Goal: Transaction & Acquisition: Purchase product/service

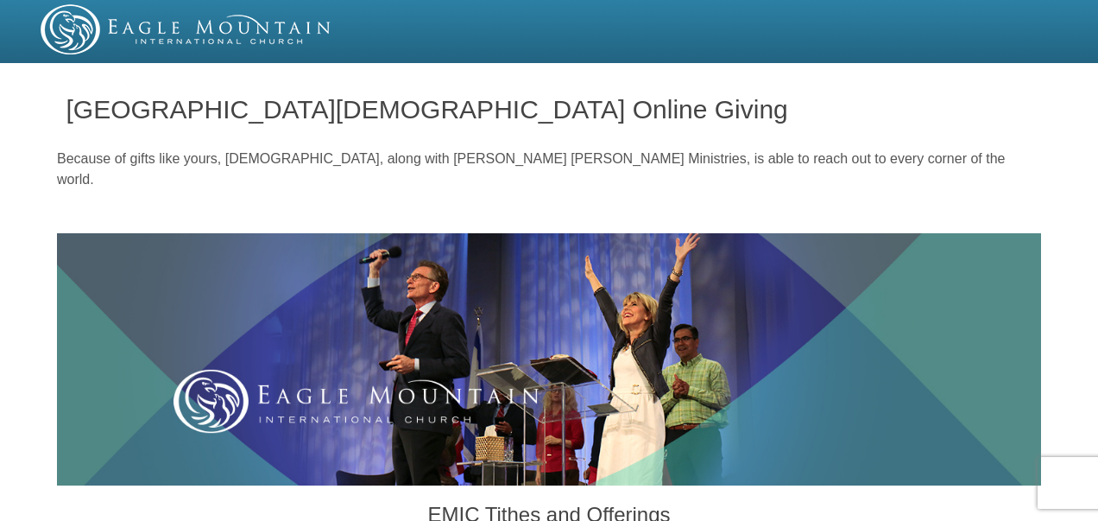
radio input "true"
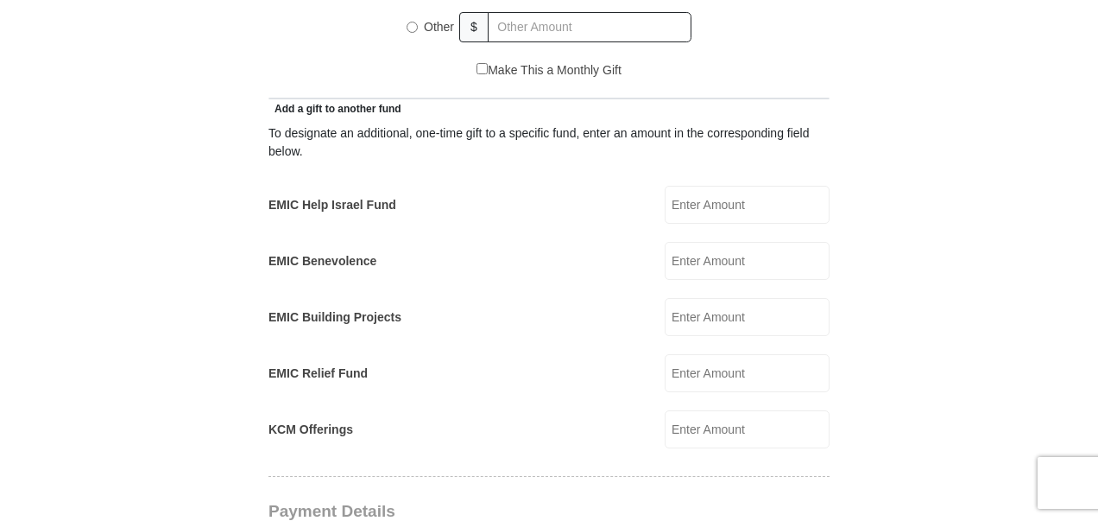
scroll to position [973, 0]
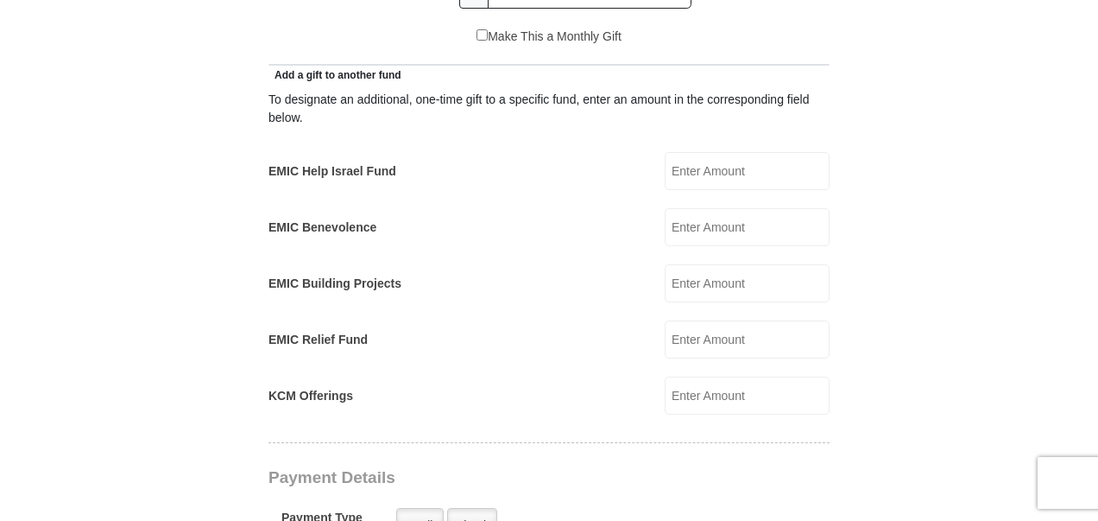
drag, startPoint x: 1103, startPoint y: 146, endPoint x: 1098, endPoint y: 280, distance: 133.9
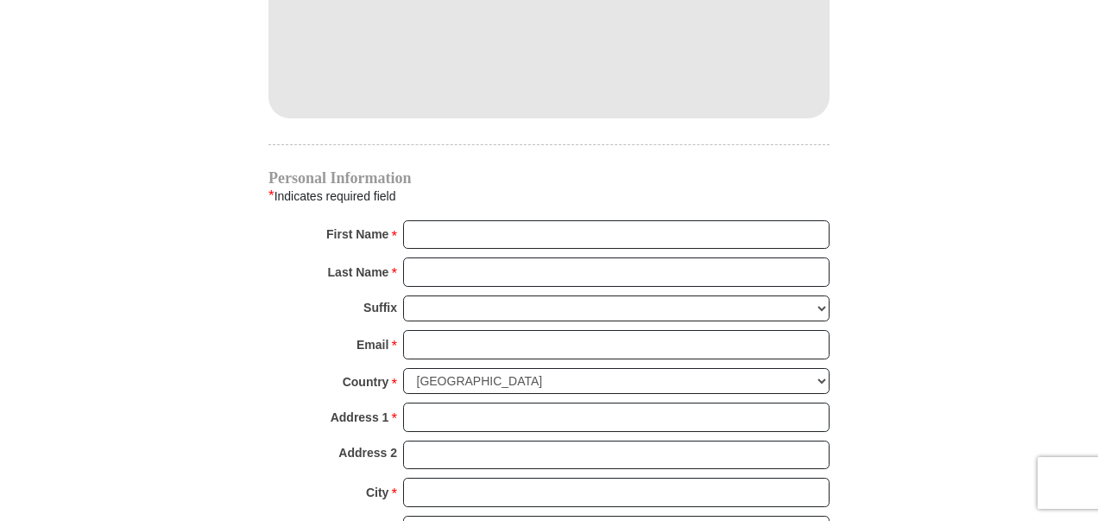
scroll to position [1633, 0]
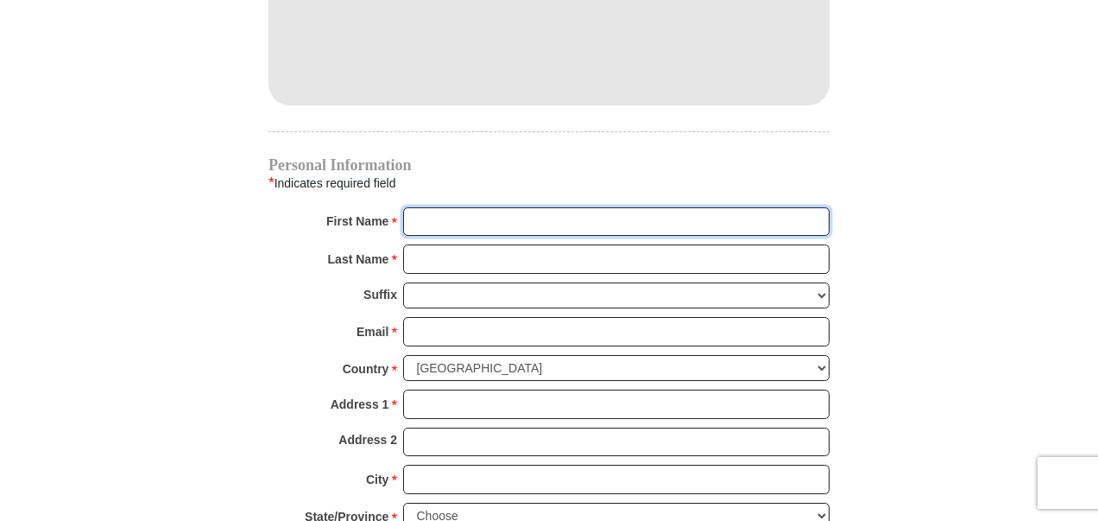
click at [542, 207] on input "First Name *" at bounding box center [616, 221] width 427 height 29
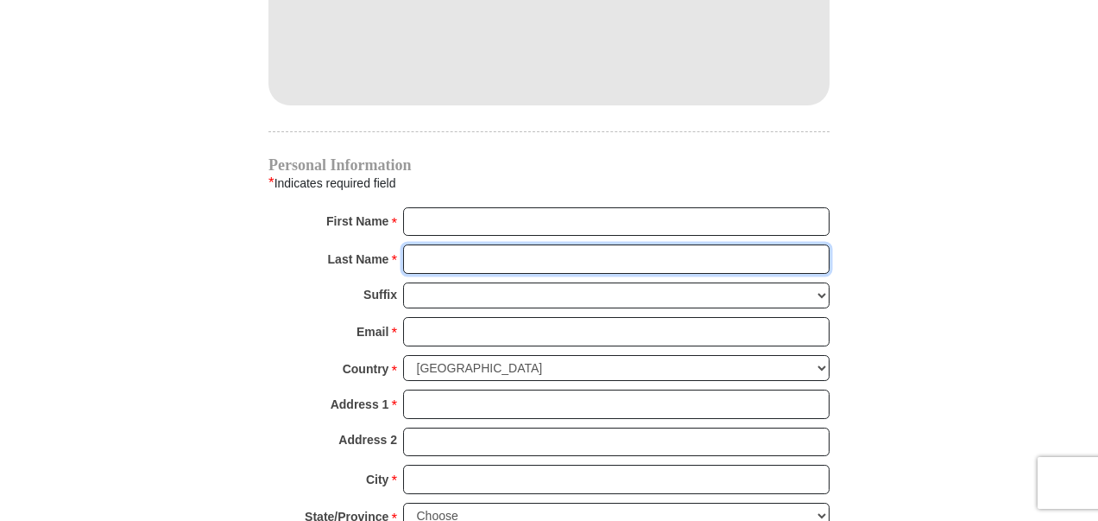
click at [521, 244] on input "Last Name *" at bounding box center [616, 258] width 427 height 29
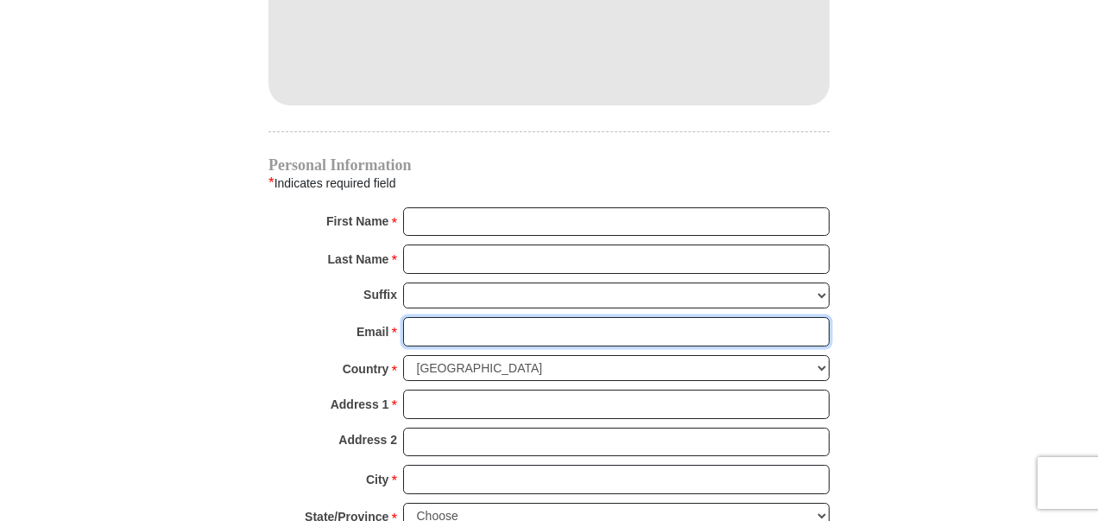
click at [510, 317] on input "Email *" at bounding box center [616, 331] width 427 height 29
type input "[EMAIL_ADDRESS][DOMAIN_NAME]"
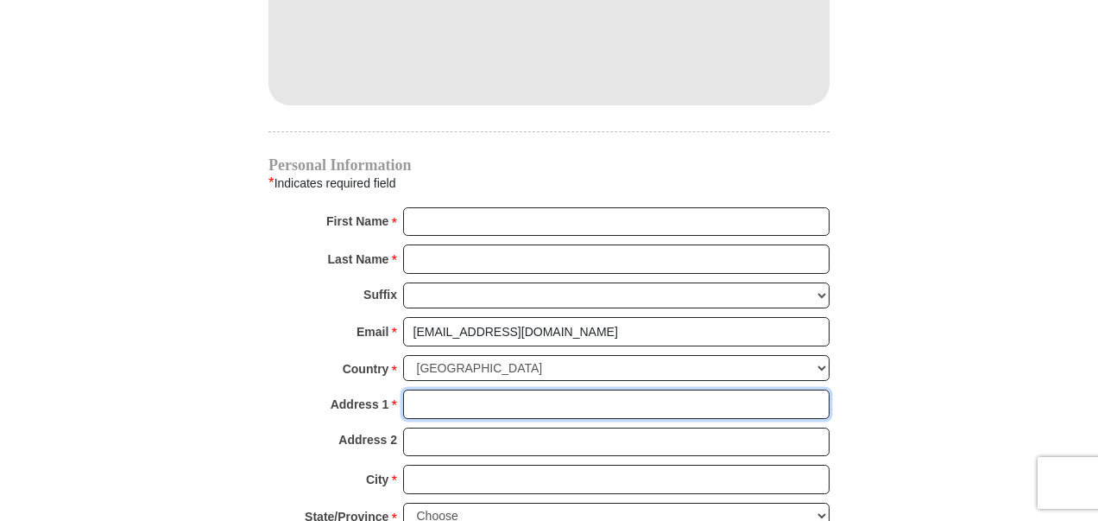
type input "[STREET_ADDRESS]"
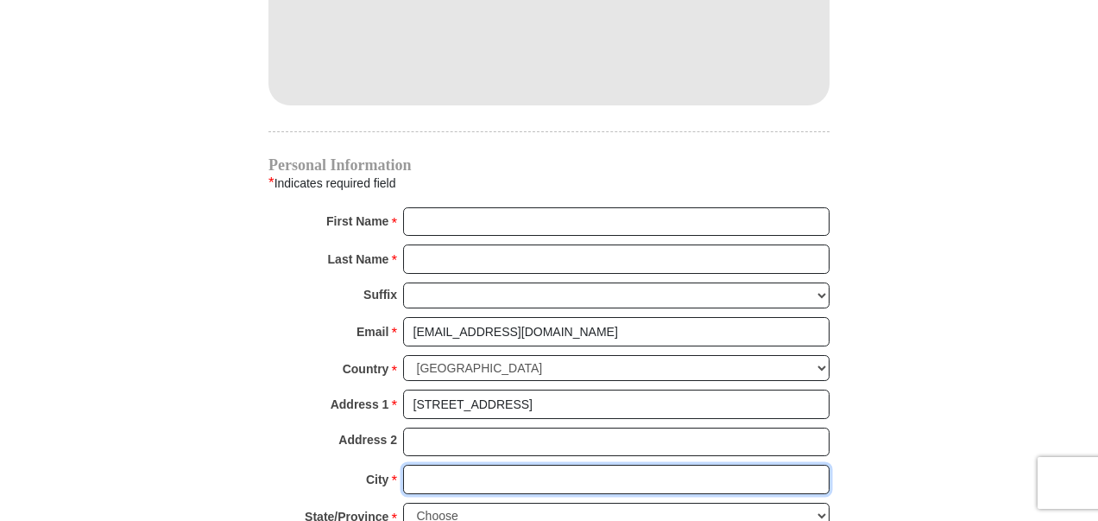
type input "[GEOGRAPHIC_DATA]"
select select "[GEOGRAPHIC_DATA]"
type input "76135-9056"
type input "8174846700"
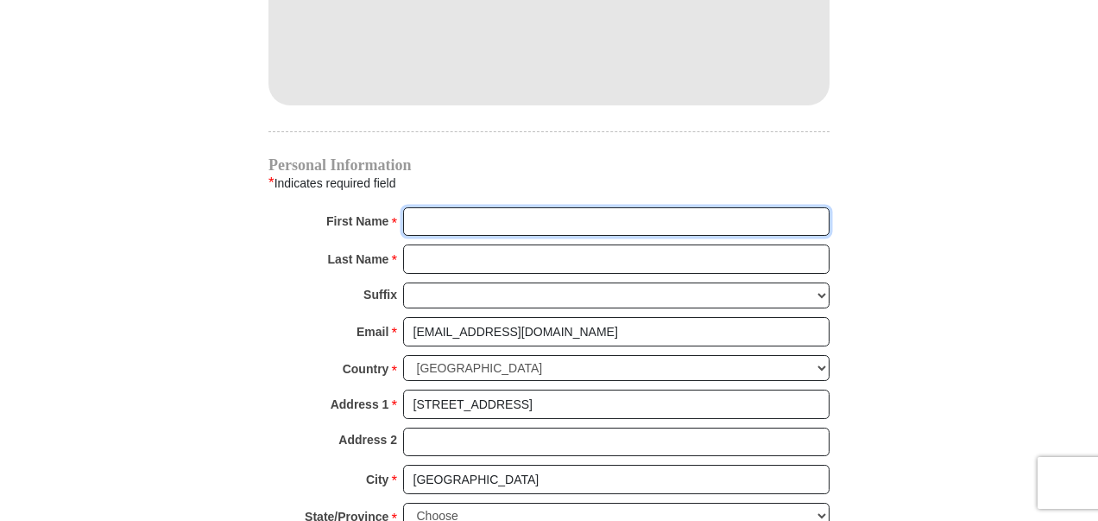
click at [505, 207] on input "First Name *" at bounding box center [616, 221] width 427 height 29
type input "R"
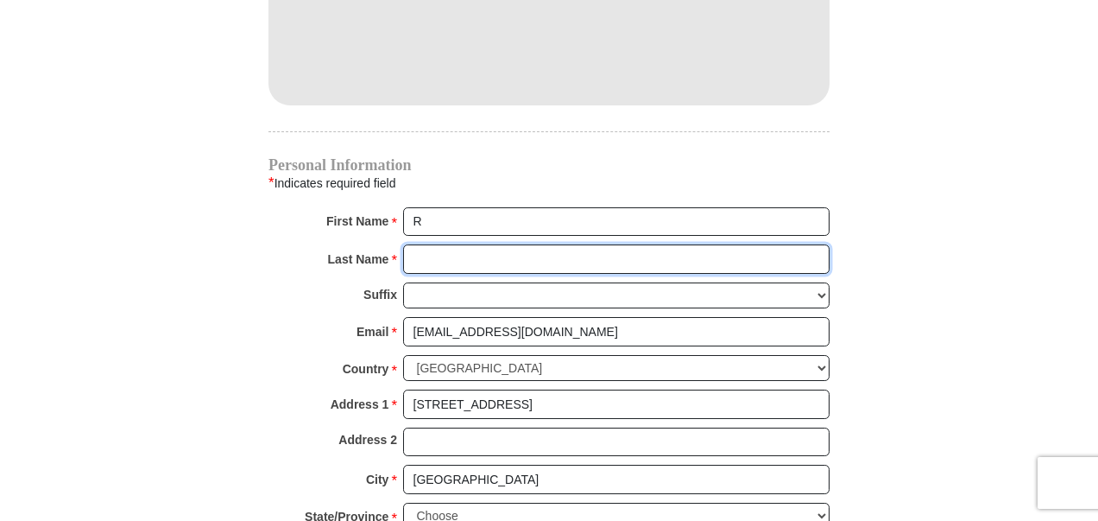
click at [492, 244] on input "Last Name *" at bounding box center [616, 258] width 427 height 29
type input "[PERSON_NAME]"
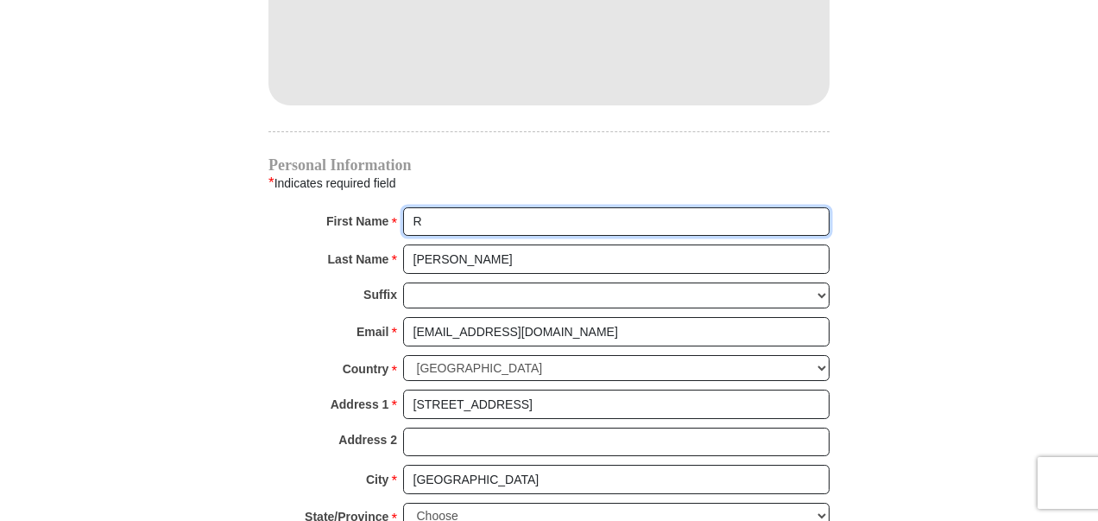
click at [477, 207] on input "R" at bounding box center [616, 221] width 427 height 29
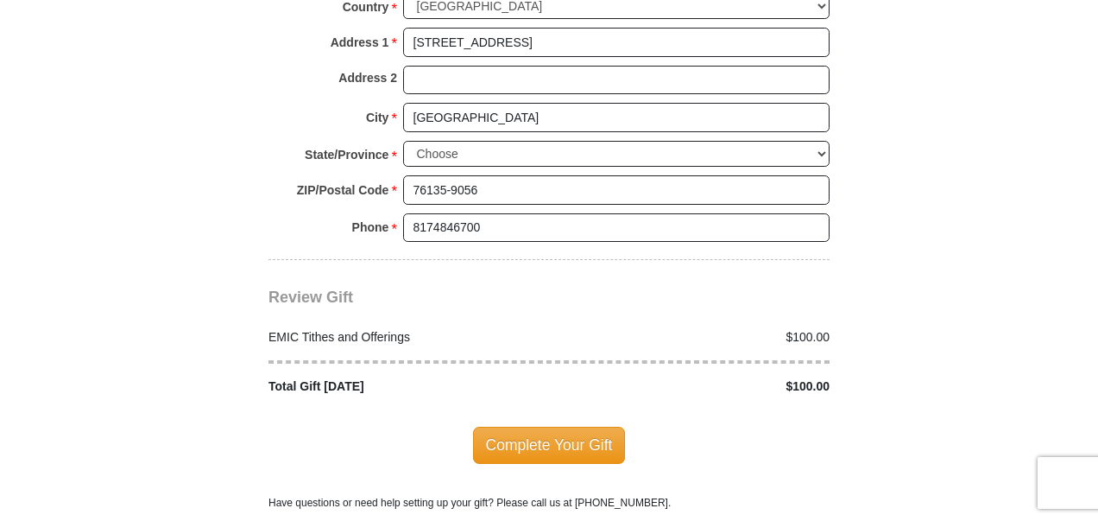
scroll to position [1961, 0]
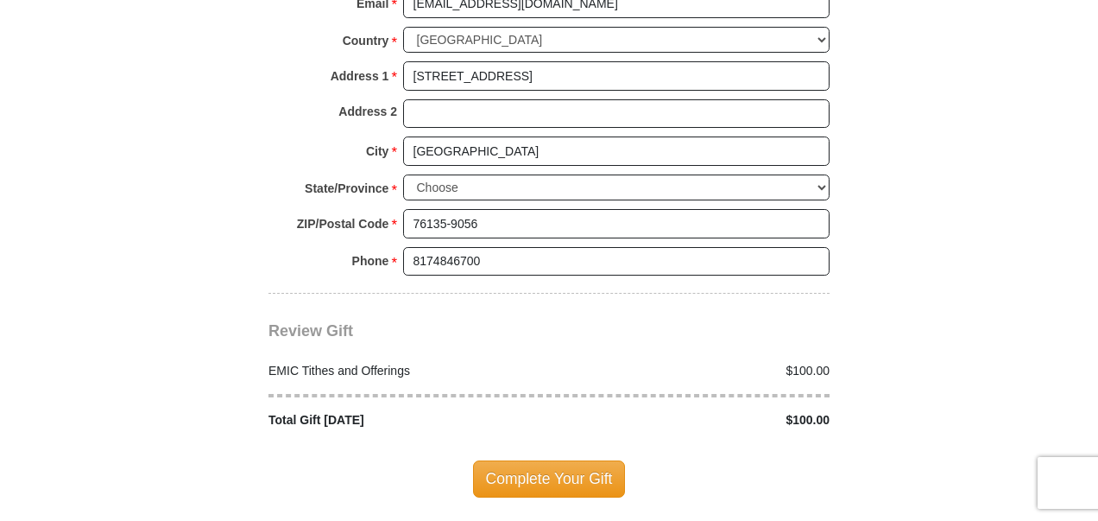
type input "[PERSON_NAME] & [PERSON_NAME]"
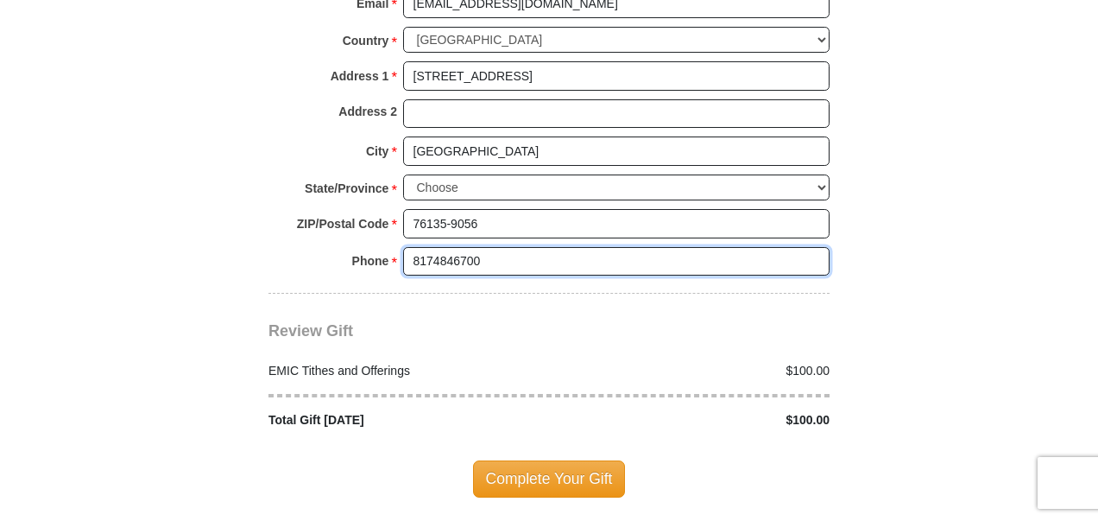
click at [542, 247] on input "8174846700" at bounding box center [616, 261] width 427 height 29
type input "[PHONE_NUMBER]"
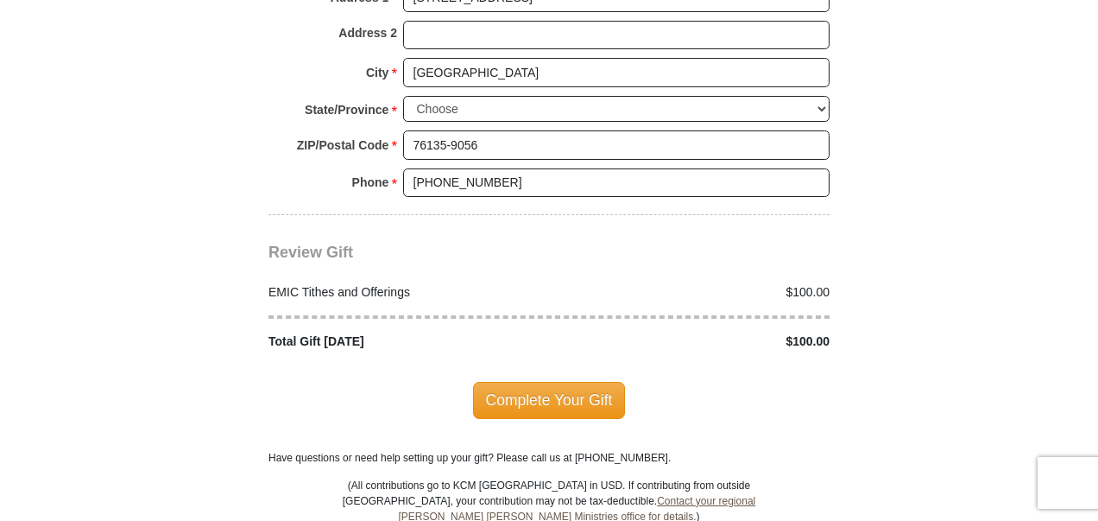
scroll to position [2043, 0]
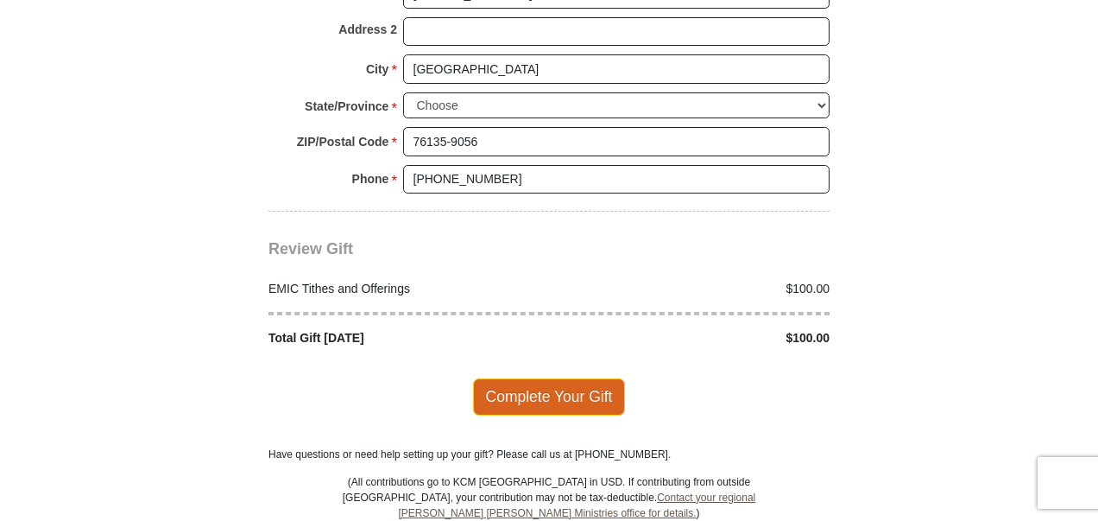
click at [554, 378] on span "Complete Your Gift" at bounding box center [549, 396] width 153 height 36
